Goal: Information Seeking & Learning: Learn about a topic

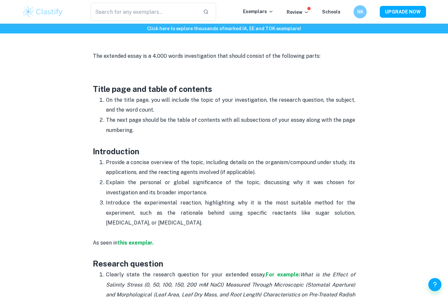
scroll to position [300, 0]
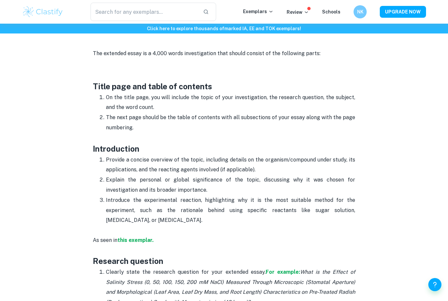
drag, startPoint x: 93, startPoint y: 88, endPoint x: 170, endPoint y: 126, distance: 86.1
click at [170, 126] on p "The next page should be the table of contents with all subsections of your essa…" at bounding box center [230, 128] width 249 height 30
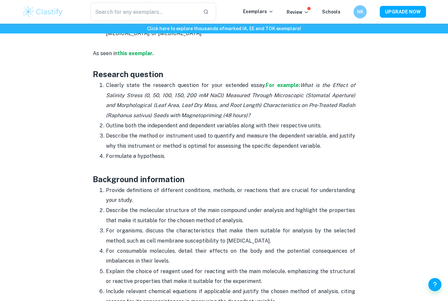
scroll to position [488, 0]
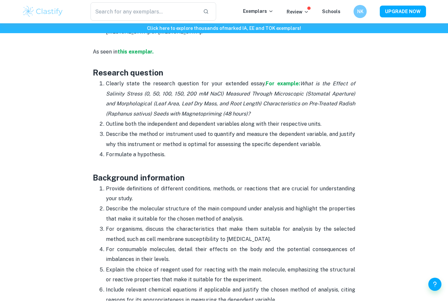
click at [121, 71] on h3 "Research question" at bounding box center [224, 73] width 263 height 12
drag, startPoint x: 121, startPoint y: 71, endPoint x: 142, endPoint y: 79, distance: 22.2
click at [142, 82] on p "Clearly state the research question for your extended essay. For example: What …" at bounding box center [230, 99] width 249 height 40
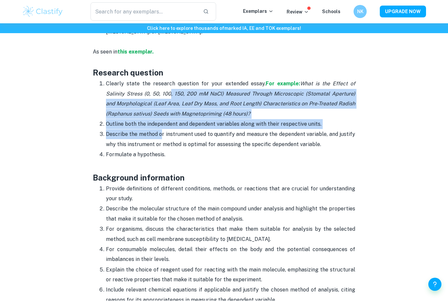
drag, startPoint x: 168, startPoint y: 90, endPoint x: 160, endPoint y: 134, distance: 44.6
click at [160, 134] on ol "Clearly state the research question for your extended essay. For example: What …" at bounding box center [224, 119] width 263 height 81
click at [160, 133] on p "Describe the method or instrument used to quantify and measure the dependent va…" at bounding box center [230, 140] width 249 height 20
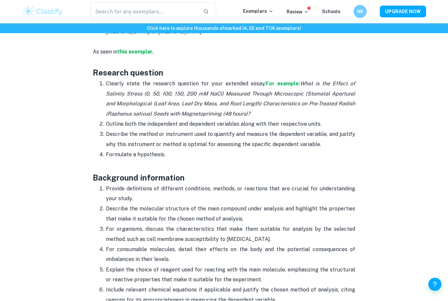
click at [160, 133] on p "Describe the method or instrument used to quantify and measure the dependent va…" at bounding box center [230, 140] width 249 height 20
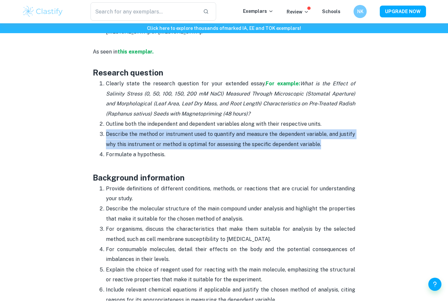
click at [160, 133] on p "Describe the method or instrument used to quantify and measure the dependent va…" at bounding box center [230, 140] width 249 height 20
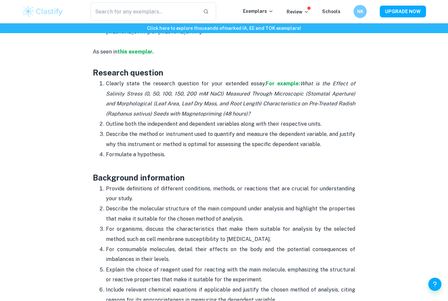
click at [160, 133] on p "Describe the method or instrument used to quantify and measure the dependent va…" at bounding box center [230, 140] width 249 height 20
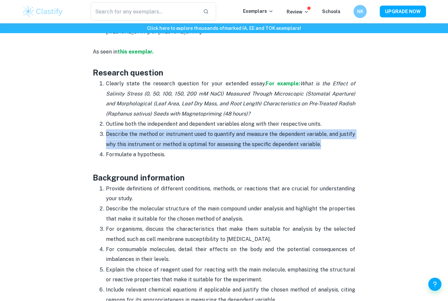
click at [160, 133] on p "Describe the method or instrument used to quantify and measure the dependent va…" at bounding box center [230, 140] width 249 height 20
click at [165, 122] on p "Outline both the independent and dependent variables along with their respectiv…" at bounding box center [230, 124] width 249 height 10
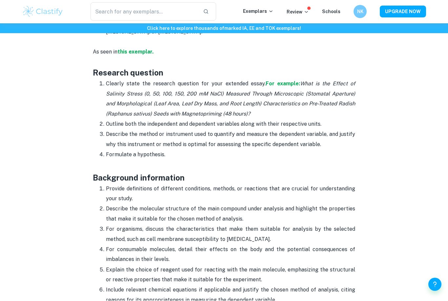
click at [165, 122] on p "Outline both the independent and dependent variables along with their respectiv…" at bounding box center [230, 124] width 249 height 10
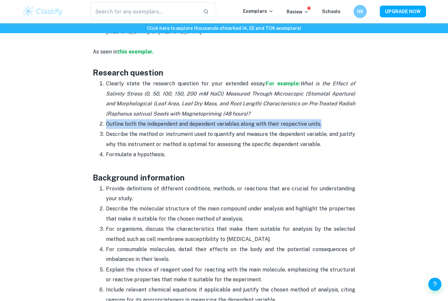
click at [165, 122] on p "Outline both the independent and dependent variables along with their respectiv…" at bounding box center [230, 124] width 249 height 10
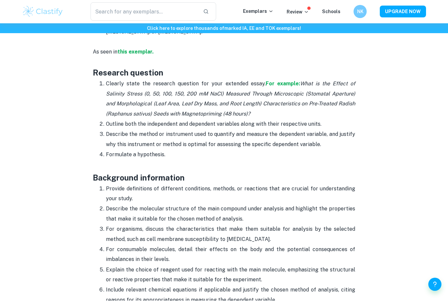
click at [165, 122] on p "Outline both the independent and dependent variables along with their respectiv…" at bounding box center [230, 124] width 249 height 10
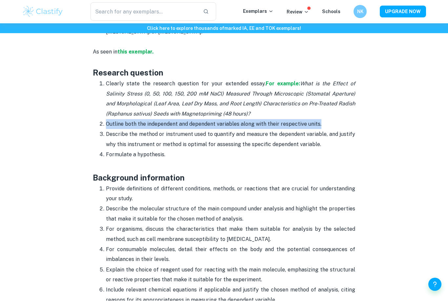
click at [165, 122] on p "Outline both the independent and dependent variables along with their respectiv…" at bounding box center [230, 124] width 249 height 10
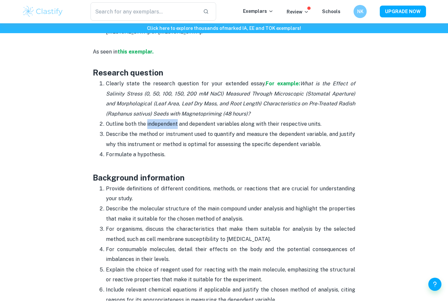
click at [165, 122] on p "Outline both the independent and dependent variables along with their respectiv…" at bounding box center [230, 124] width 249 height 10
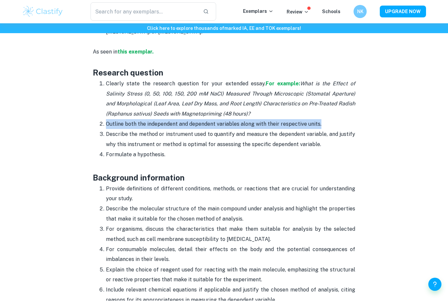
click at [165, 122] on p "Outline both the independent and dependent variables along with their respectiv…" at bounding box center [230, 124] width 249 height 10
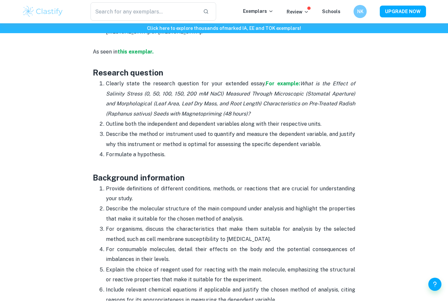
click at [165, 122] on p "Outline both the independent and dependent variables along with their respectiv…" at bounding box center [230, 124] width 249 height 10
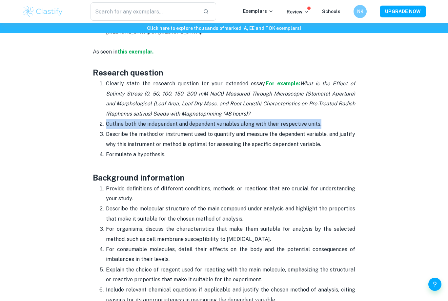
click at [171, 112] on icon "What is the Effect of Salinity Stress (0, 50, 100, 150, 200 mM NaCl) Measured T…" at bounding box center [230, 99] width 249 height 36
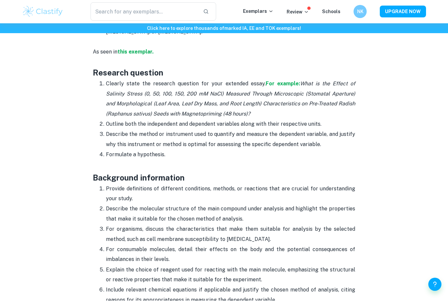
click at [171, 112] on icon "What is the Effect of Salinity Stress (0, 50, 100, 150, 200 mM NaCl) Measured T…" at bounding box center [230, 99] width 249 height 36
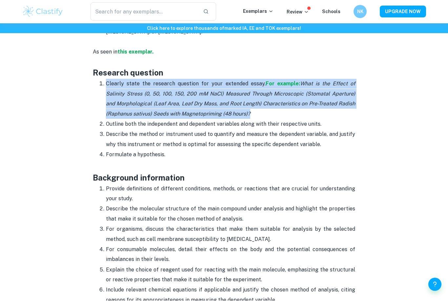
click at [171, 112] on icon "What is the Effect of Salinity Stress (0, 50, 100, 150, 200 mM NaCl) Measured T…" at bounding box center [230, 99] width 249 height 36
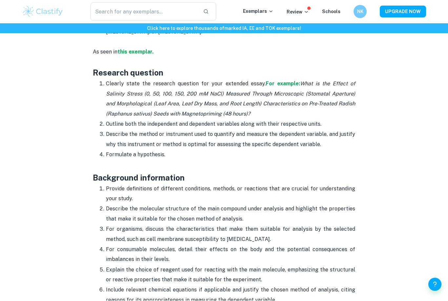
click at [165, 141] on p "Describe the method or instrument used to quantify and measure the dependent va…" at bounding box center [230, 140] width 249 height 20
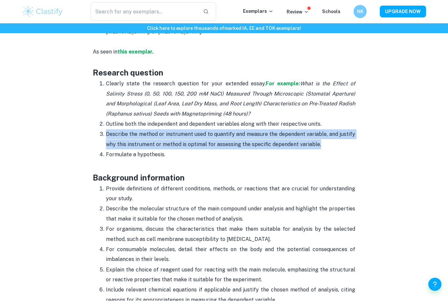
click at [173, 130] on p "Describe the method or instrument used to quantify and measure the dependent va…" at bounding box center [230, 140] width 249 height 20
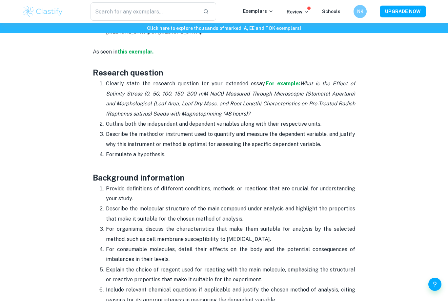
click at [173, 130] on p "Describe the method or instrument used to quantify and measure the dependent va…" at bounding box center [230, 140] width 249 height 20
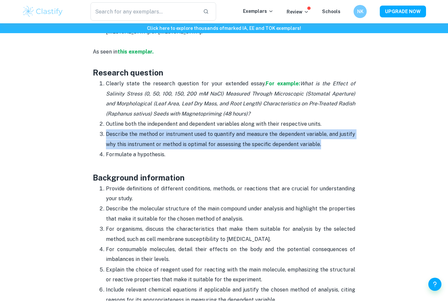
click at [173, 130] on p "Describe the method or instrument used to quantify and measure the dependent va…" at bounding box center [230, 140] width 249 height 20
click at [171, 122] on p "Outline both the independent and dependent variables along with their respectiv…" at bounding box center [230, 124] width 249 height 10
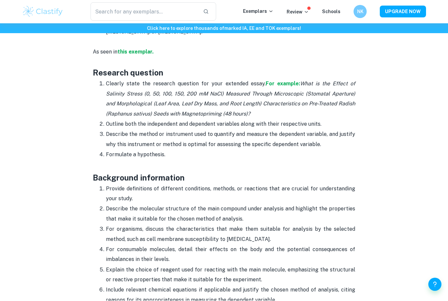
click at [171, 122] on p "Outline both the independent and dependent variables along with their respectiv…" at bounding box center [230, 124] width 249 height 10
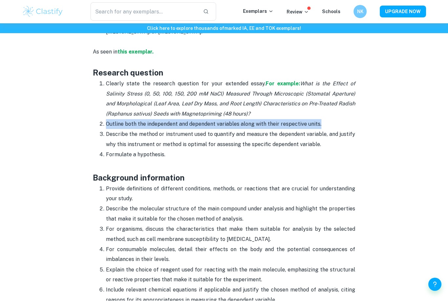
click at [171, 122] on p "Outline both the independent and dependent variables along with their respectiv…" at bounding box center [230, 124] width 249 height 10
click at [176, 116] on p "Clearly state the research question for your extended essay. For example: What …" at bounding box center [230, 99] width 249 height 40
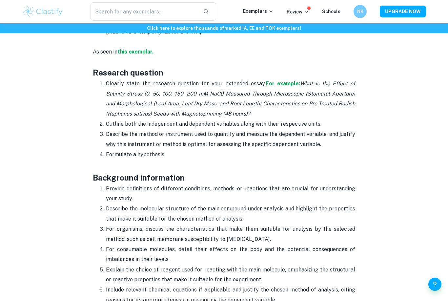
click at [176, 116] on p "Clearly state the research question for your extended essay. For example: What …" at bounding box center [230, 99] width 249 height 40
click at [180, 110] on icon "What is the Effect of Salinity Stress (0, 50, 100, 150, 200 mM NaCl) Measured T…" at bounding box center [230, 99] width 249 height 36
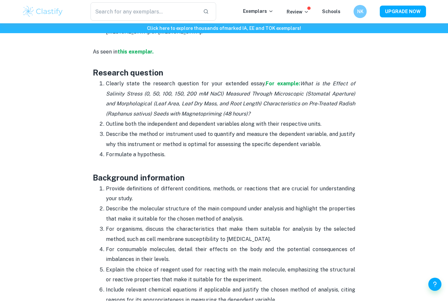
click at [180, 110] on icon "What is the Effect of Salinity Stress (0, 50, 100, 150, 200 mM NaCl) Measured T…" at bounding box center [230, 99] width 249 height 36
click at [180, 90] on icon "What is the Effect of Salinity Stress (0, 50, 100, 150, 200 mM NaCl) Measured T…" at bounding box center [230, 99] width 249 height 36
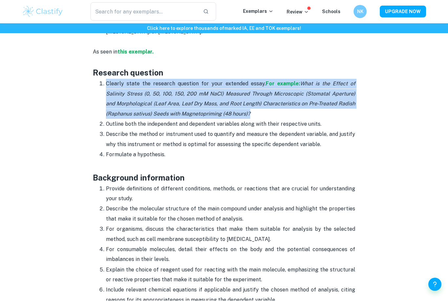
click at [180, 90] on icon "What is the Effect of Salinity Stress (0, 50, 100, 150, 200 mM NaCl) Measured T…" at bounding box center [230, 99] width 249 height 36
click at [180, 123] on p "Outline both the independent and dependent variables along with their respectiv…" at bounding box center [230, 124] width 249 height 10
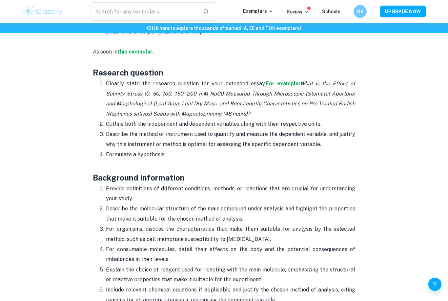
click at [180, 123] on p "Outline both the independent and dependent variables along with their respectiv…" at bounding box center [230, 124] width 249 height 10
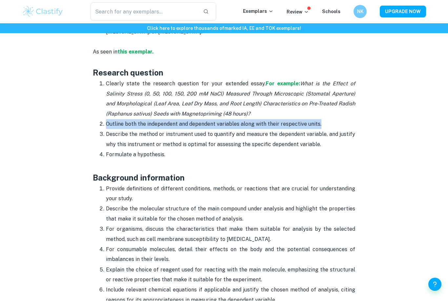
click at [178, 132] on p "Describe the method or instrument used to quantify and measure the dependent va…" at bounding box center [230, 140] width 249 height 20
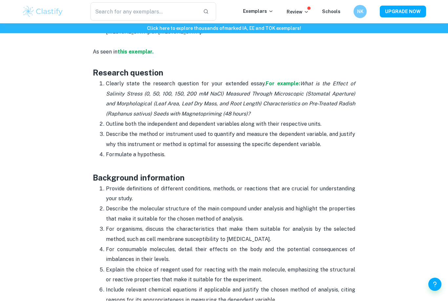
click at [178, 132] on p "Describe the method or instrument used to quantify and measure the dependent va…" at bounding box center [230, 140] width 249 height 20
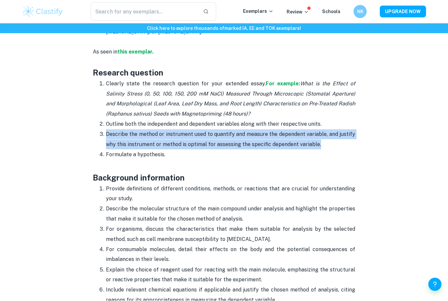
click at [159, 153] on p "Formulate a hypothesis." at bounding box center [230, 155] width 249 height 10
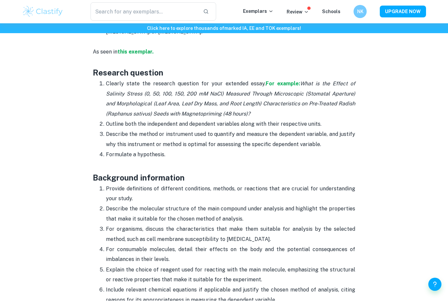
click at [159, 153] on p "Formulate a hypothesis." at bounding box center [230, 155] width 249 height 10
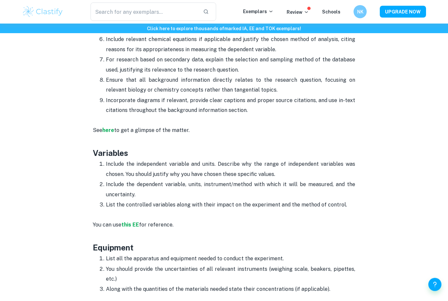
scroll to position [740, 0]
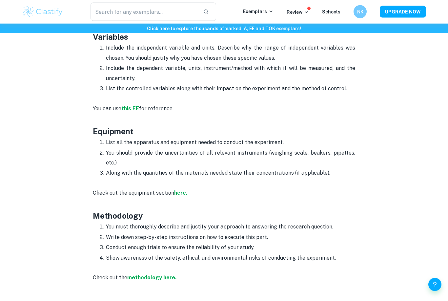
click at [182, 192] on strong "here." at bounding box center [180, 193] width 13 height 6
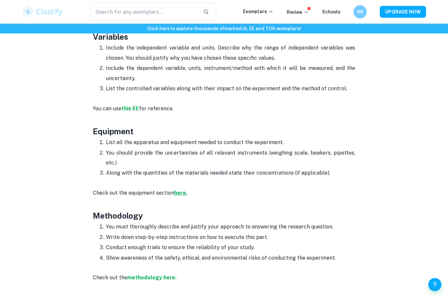
scroll to position [865, 0]
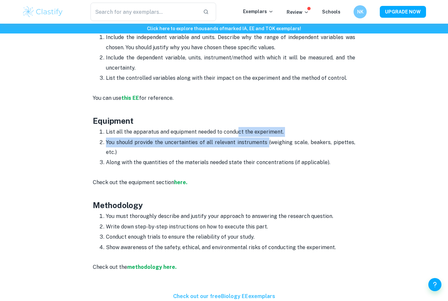
drag, startPoint x: 237, startPoint y: 127, endPoint x: 268, endPoint y: 143, distance: 35.1
click at [268, 143] on ol "List all the apparatus and equipment needed to conduct the experiment. You shou…" at bounding box center [224, 147] width 263 height 41
click at [268, 141] on p "You should provide the uncertainties of all relevant instruments (weighing scal…" at bounding box center [230, 147] width 249 height 20
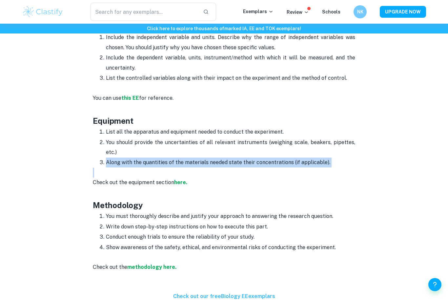
drag, startPoint x: 269, startPoint y: 147, endPoint x: 263, endPoint y: 167, distance: 21.5
click at [263, 167] on div "You have decided on the topic of your Biology extended essay but don't know how…" at bounding box center [224, 201] width 263 height 1599
click at [263, 168] on p "Check out the equipment section here." at bounding box center [224, 178] width 263 height 20
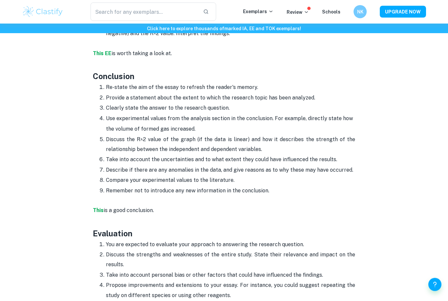
scroll to position [1441, 0]
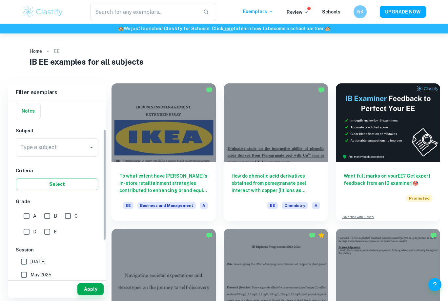
scroll to position [84, 0]
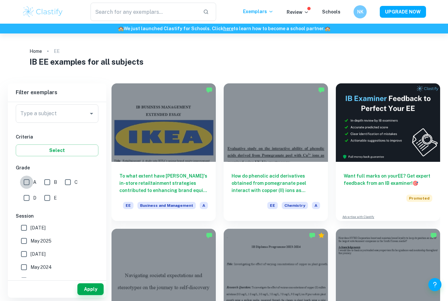
click at [30, 182] on input "A" at bounding box center [26, 182] width 13 height 13
checkbox input "true"
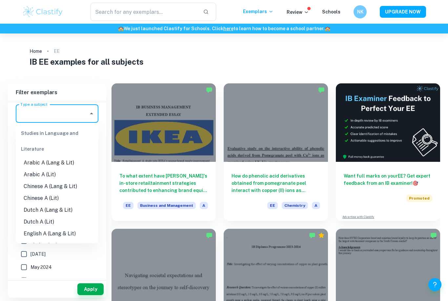
click at [66, 109] on input "Type a subject" at bounding box center [52, 113] width 67 height 12
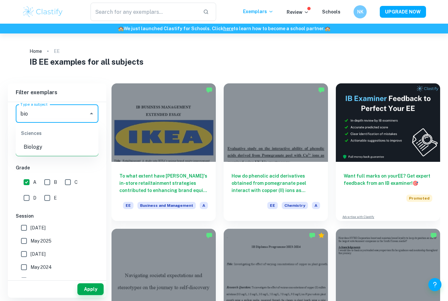
click at [34, 146] on li "Biology" at bounding box center [57, 147] width 83 height 12
type input "Biology"
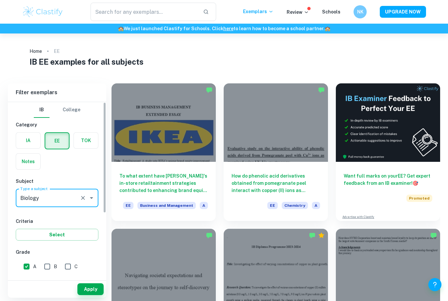
scroll to position [0, 0]
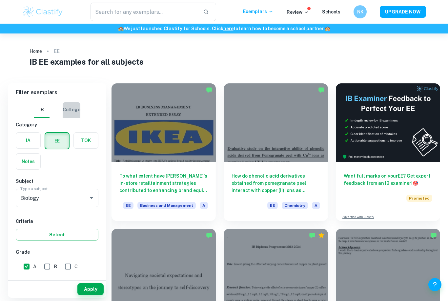
click at [79, 109] on button "College" at bounding box center [72, 110] width 18 height 16
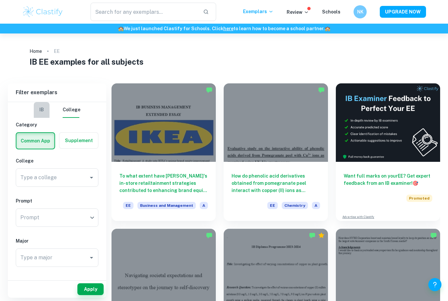
click at [44, 109] on button "IB" at bounding box center [42, 110] width 16 height 16
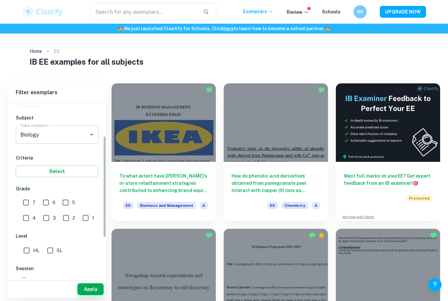
scroll to position [65, 0]
click at [27, 200] on input "7" at bounding box center [25, 200] width 13 height 13
checkbox input "true"
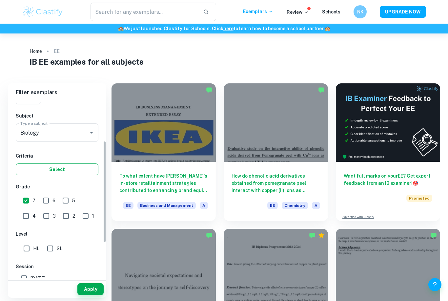
scroll to position [83, 0]
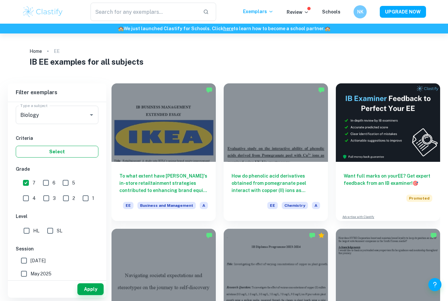
click at [68, 153] on button "Select" at bounding box center [57, 152] width 83 height 12
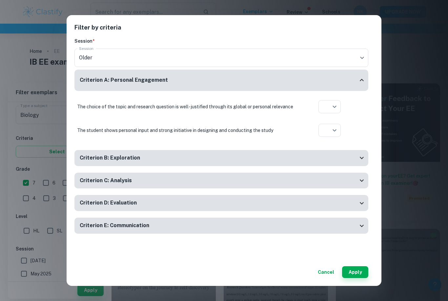
scroll to position [7, 0]
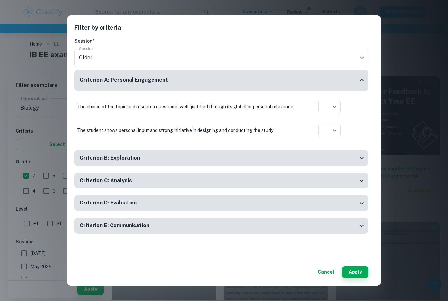
click at [330, 278] on button "Cancel" at bounding box center [326, 272] width 22 height 12
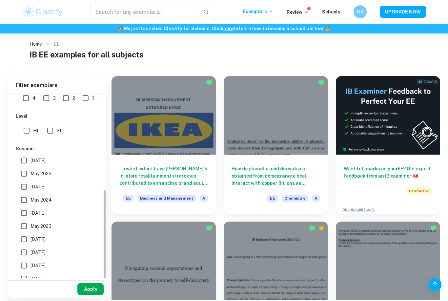
scroll to position [176, 0]
click at [84, 295] on button "Apply" at bounding box center [90, 289] width 26 height 12
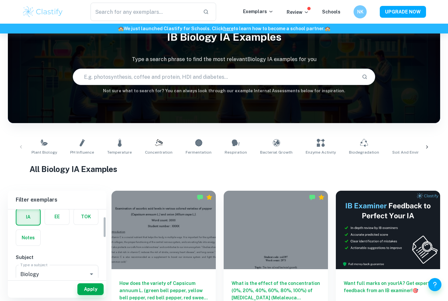
scroll to position [31, 0]
click at [64, 218] on label "button" at bounding box center [57, 217] width 24 height 16
click at [0, 0] on input "radio" at bounding box center [0, 0] width 0 height 0
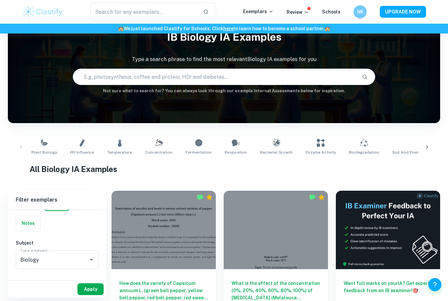
click at [91, 295] on button "Apply" at bounding box center [90, 289] width 26 height 12
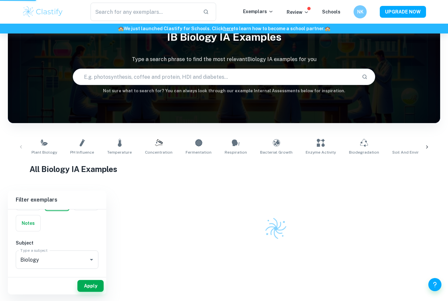
scroll to position [17, 0]
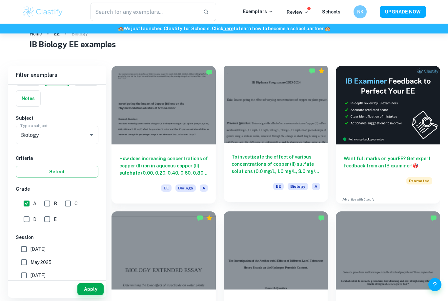
click at [310, 99] on div at bounding box center [276, 103] width 104 height 78
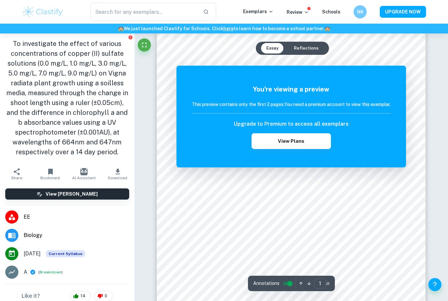
scroll to position [21, 0]
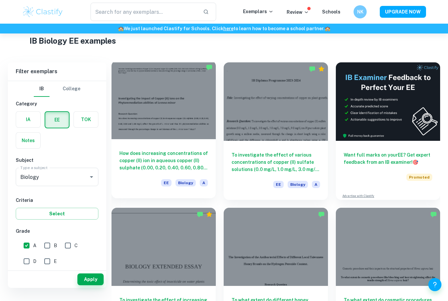
scroll to position [17, 0]
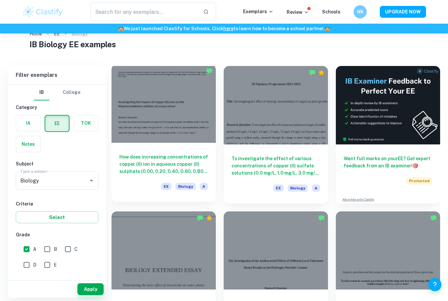
click at [170, 97] on div at bounding box center [164, 103] width 104 height 78
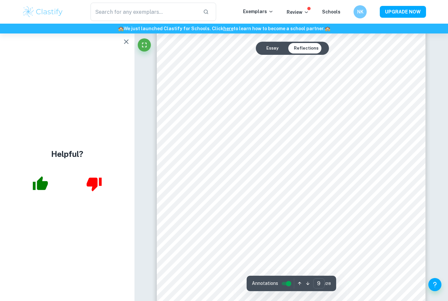
scroll to position [3008, 0]
type input "3"
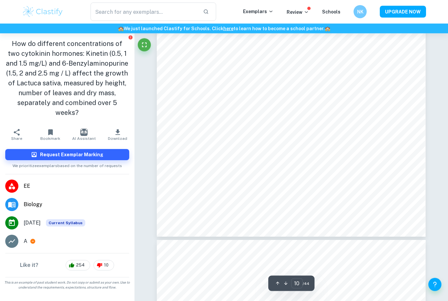
scroll to position [3767, 0]
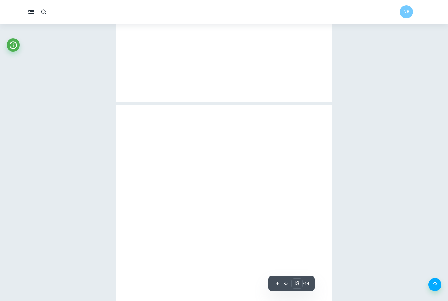
type input "10"
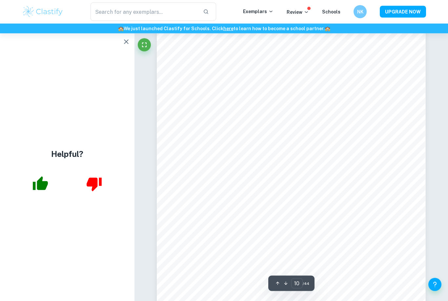
scroll to position [3631, 0]
